Goal: Find specific page/section: Find specific page/section

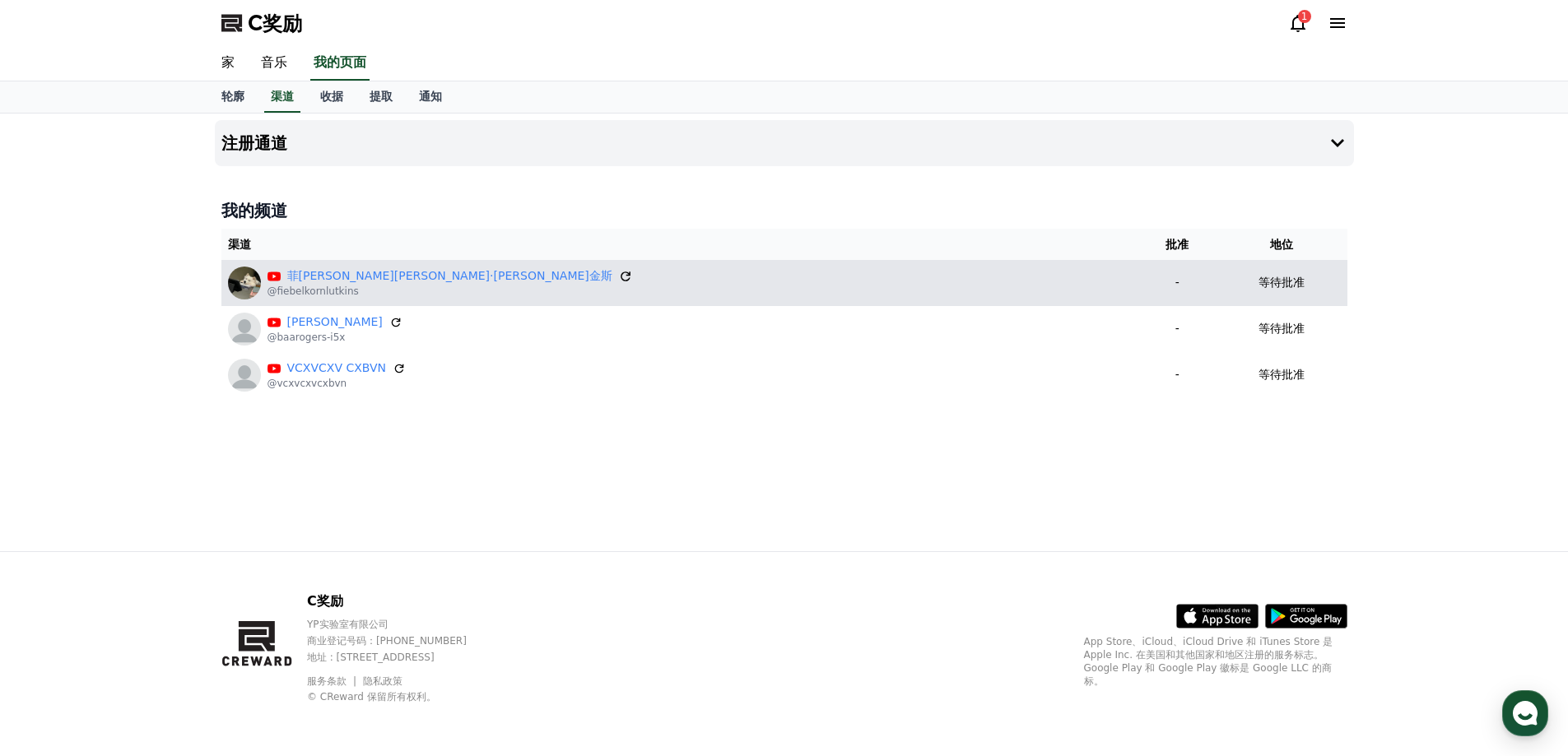
click at [620, 275] on icon at bounding box center [625, 276] width 9 height 9
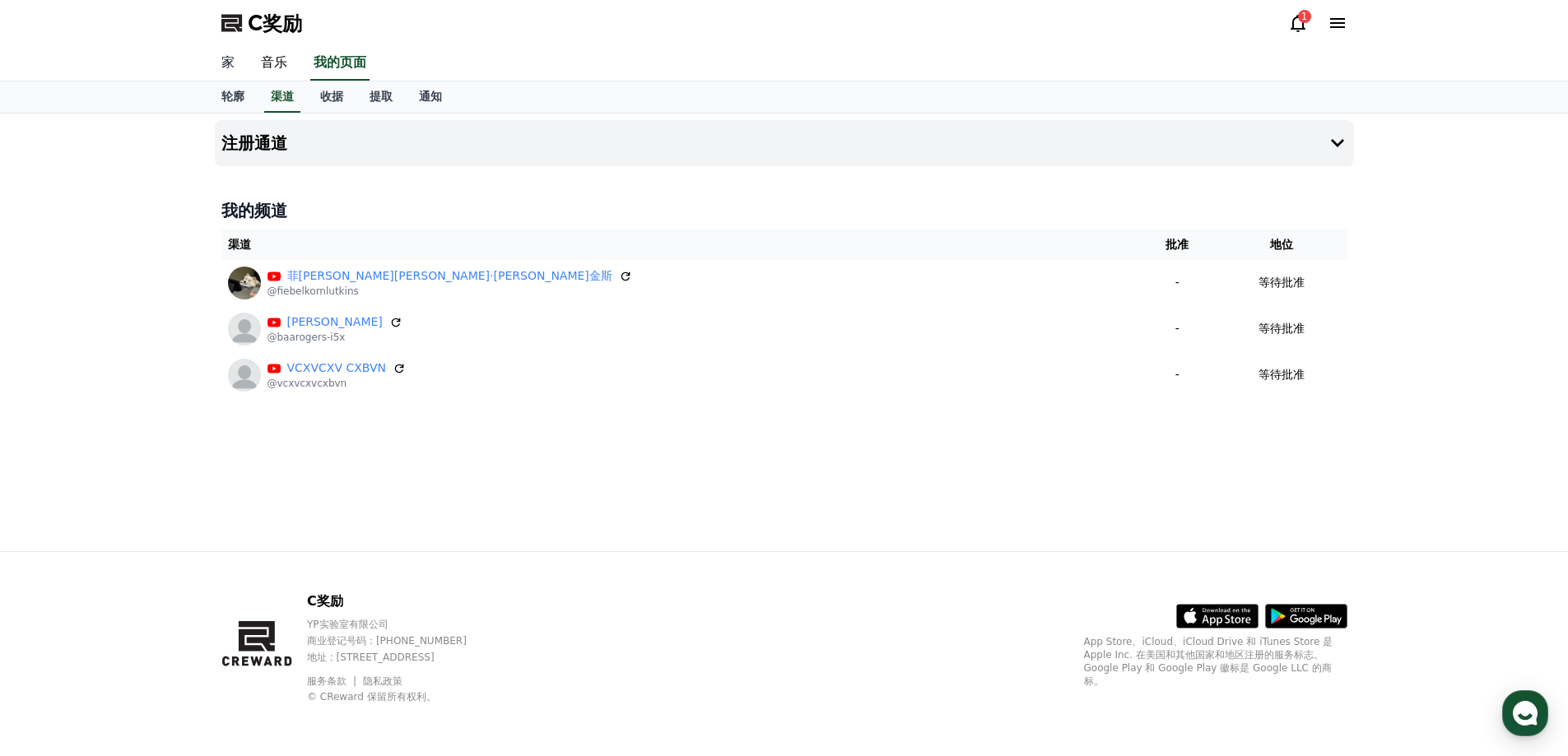
click at [232, 65] on font "家" at bounding box center [227, 62] width 13 height 15
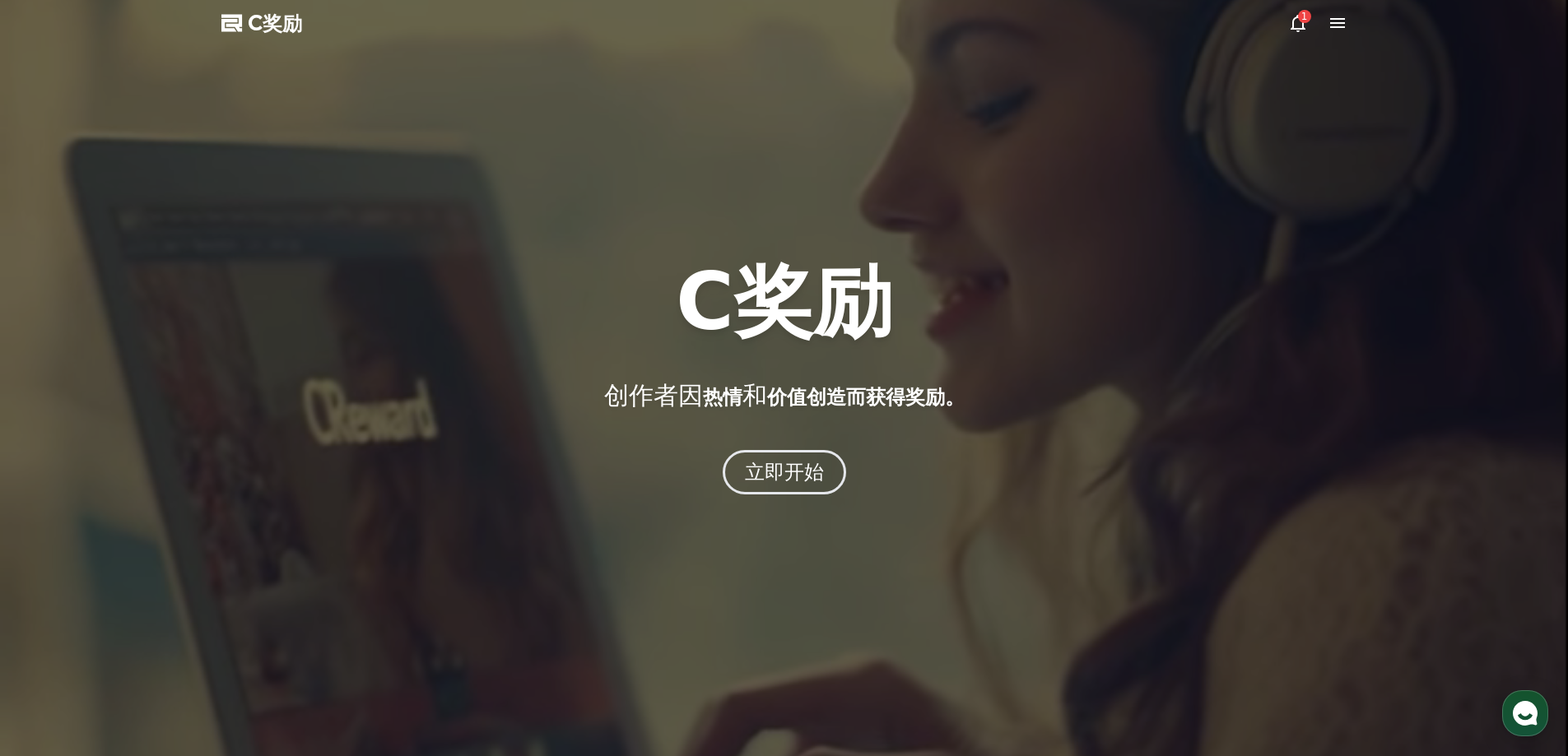
click at [1333, 22] on icon at bounding box center [1337, 22] width 20 height 20
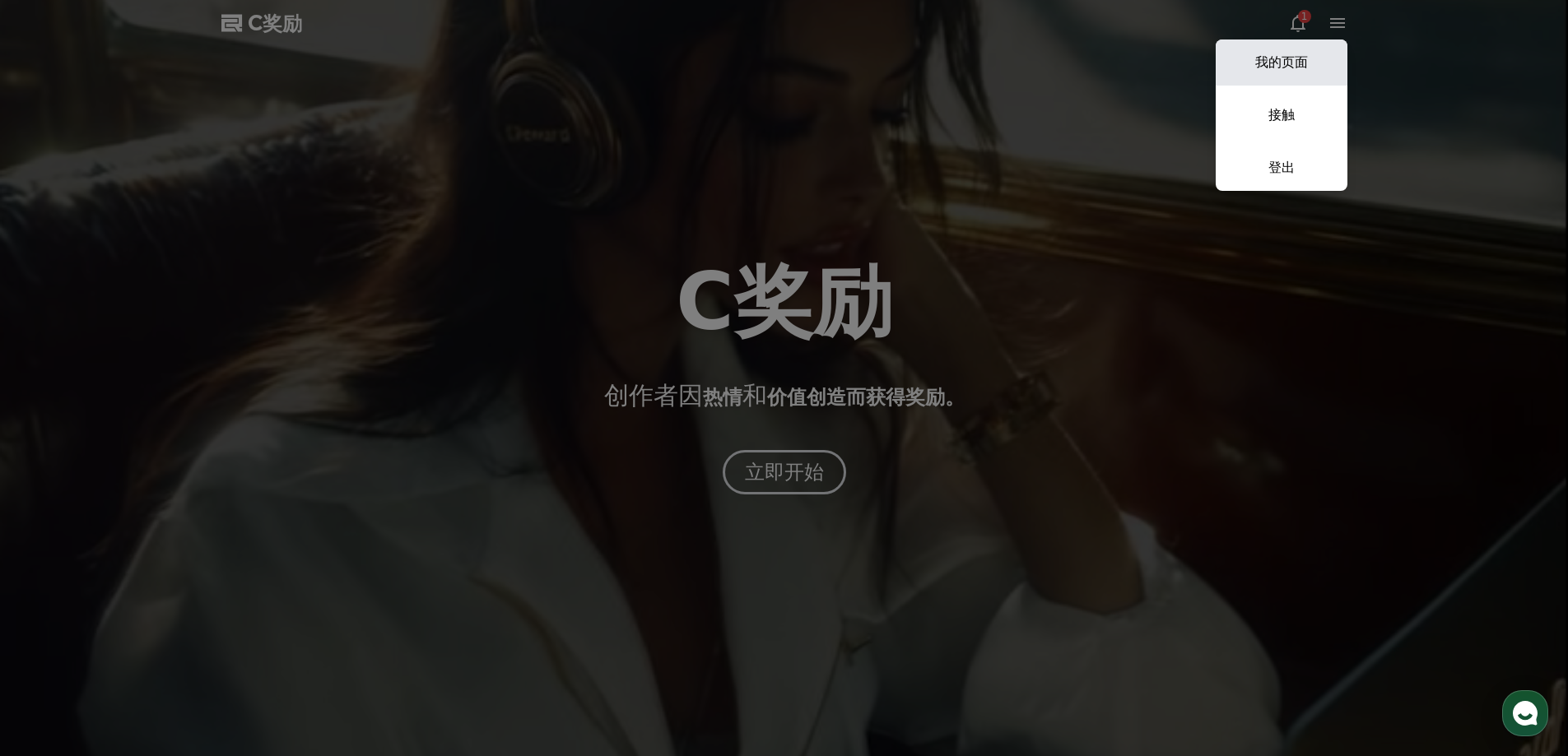
click at [1291, 70] on font "我的页面" at bounding box center [1281, 62] width 52 height 15
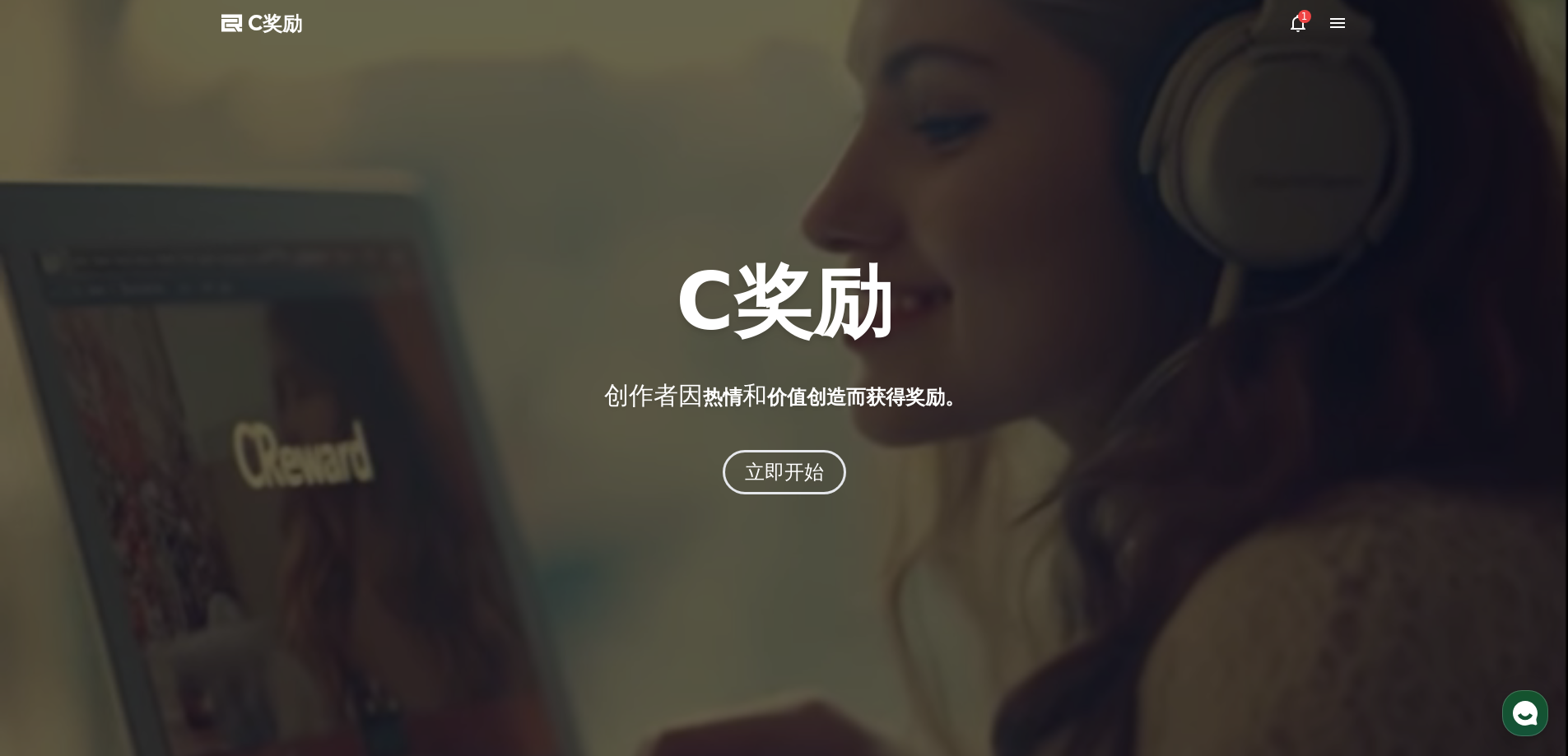
select select "**********"
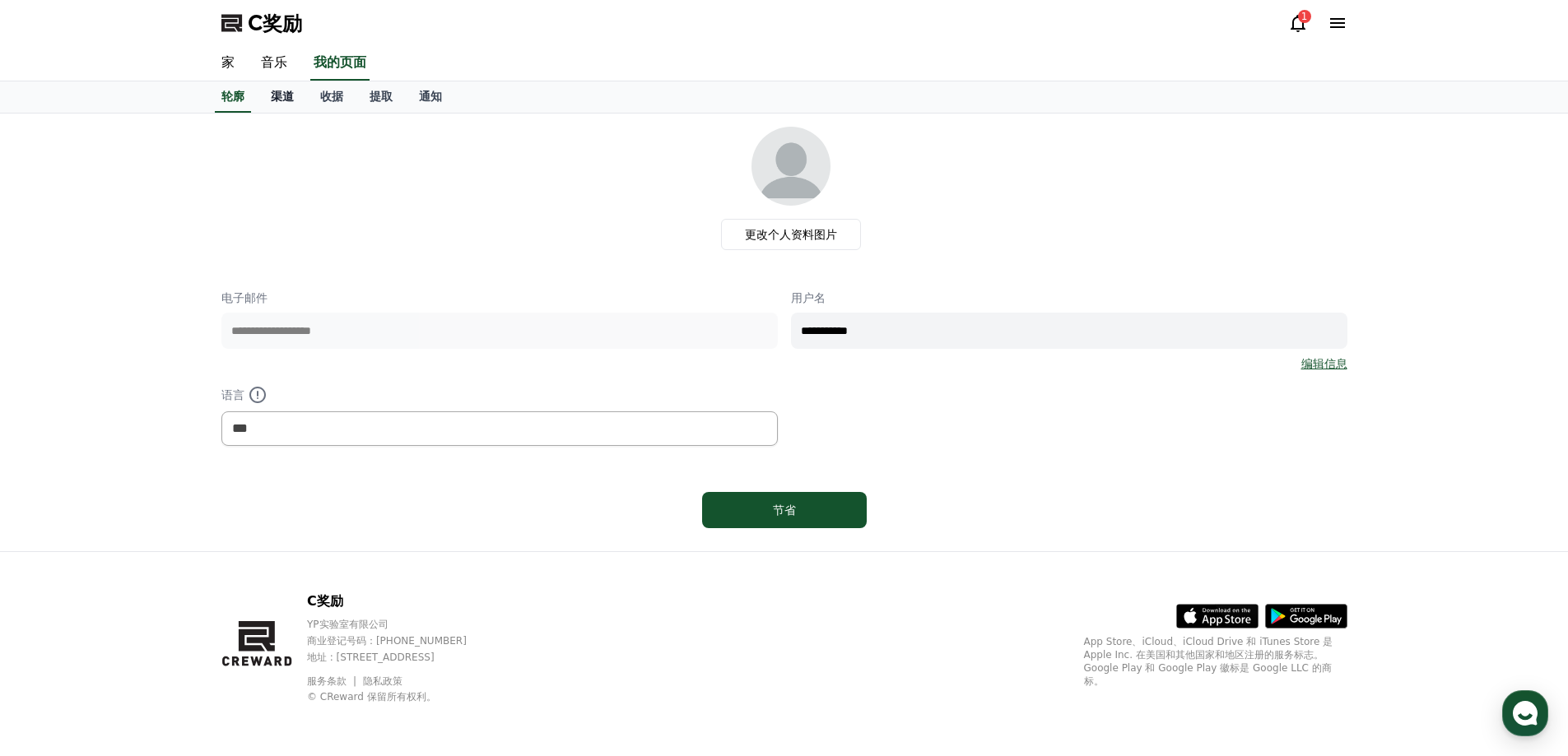
click at [280, 91] on font "渠道" at bounding box center [282, 95] width 23 height 13
